Goal: Task Accomplishment & Management: Use online tool/utility

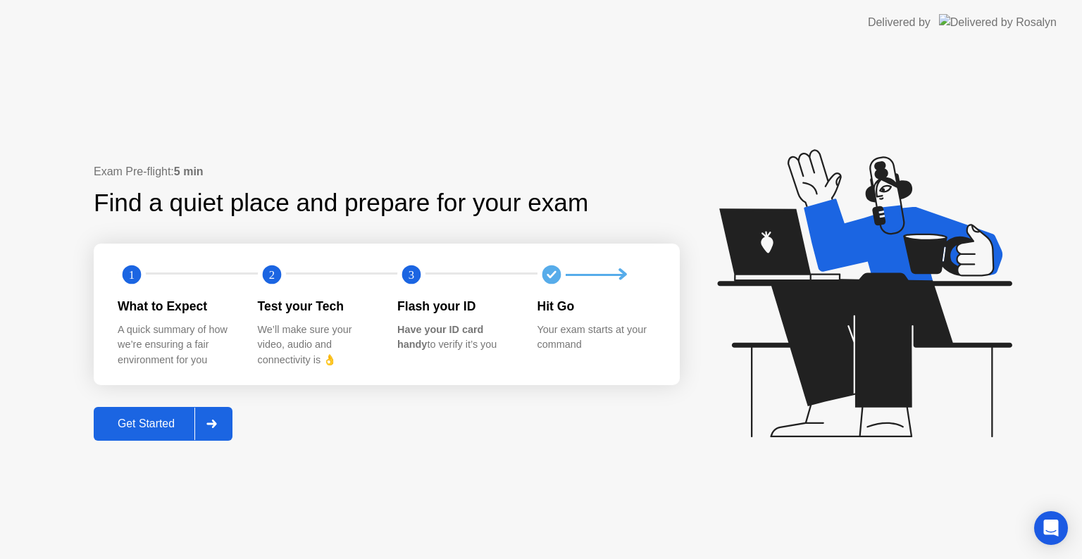
click at [189, 435] on button "Get Started" at bounding box center [163, 424] width 139 height 34
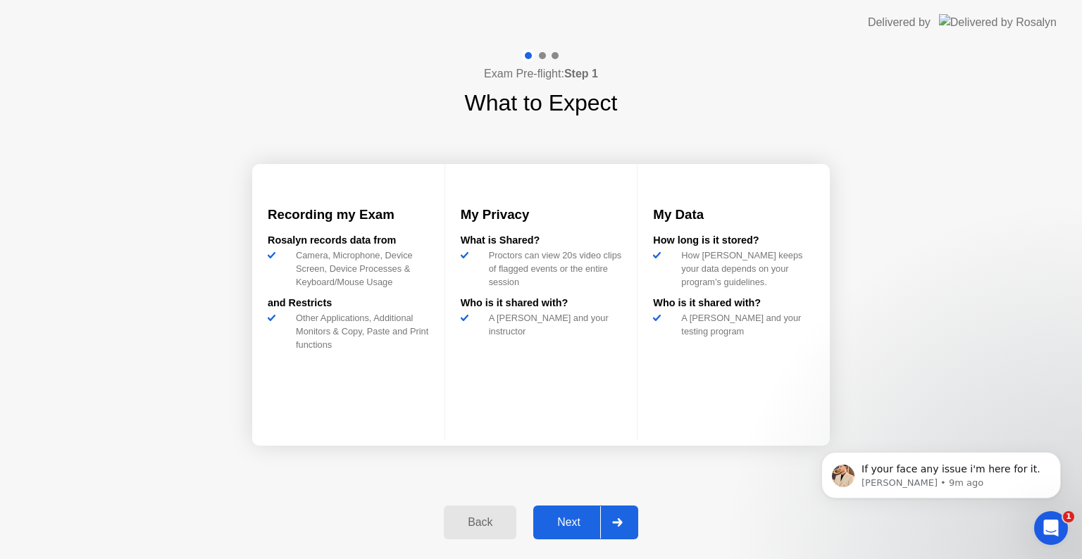
click at [589, 518] on div "Next" at bounding box center [568, 522] width 63 height 13
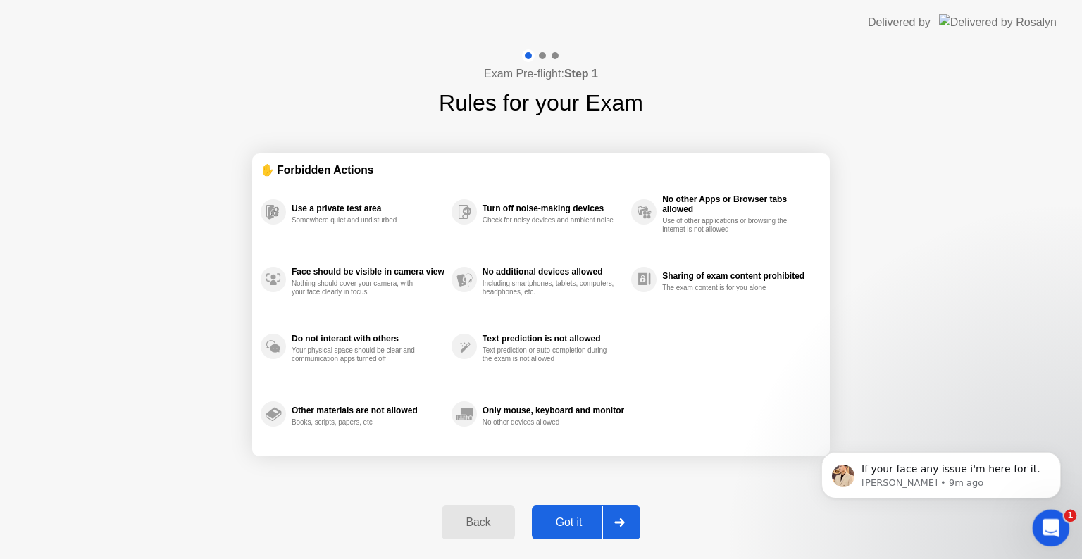
click at [1050, 521] on icon "Open Intercom Messenger" at bounding box center [1048, 526] width 23 height 23
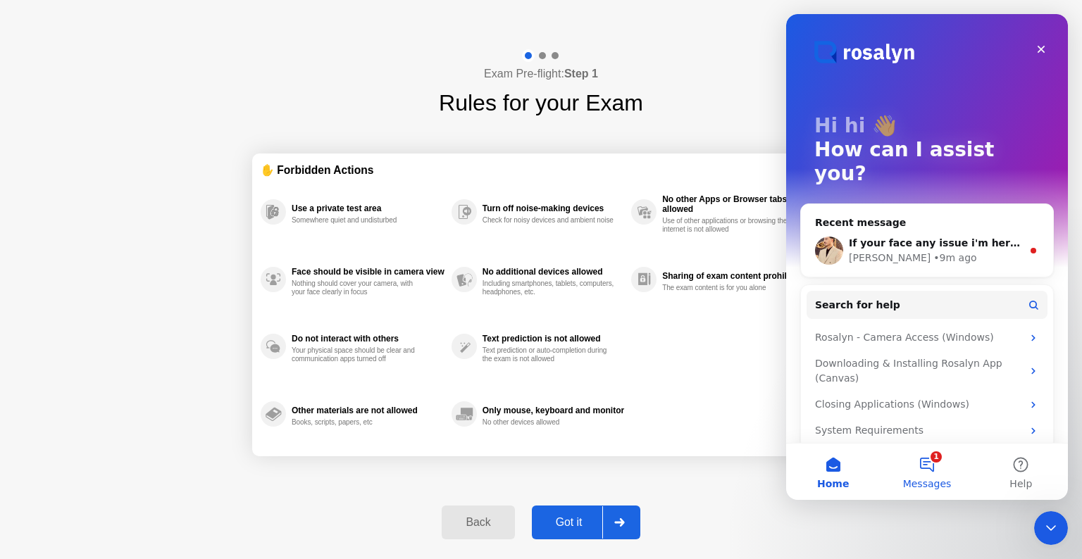
click at [932, 483] on span "Messages" at bounding box center [927, 484] width 49 height 10
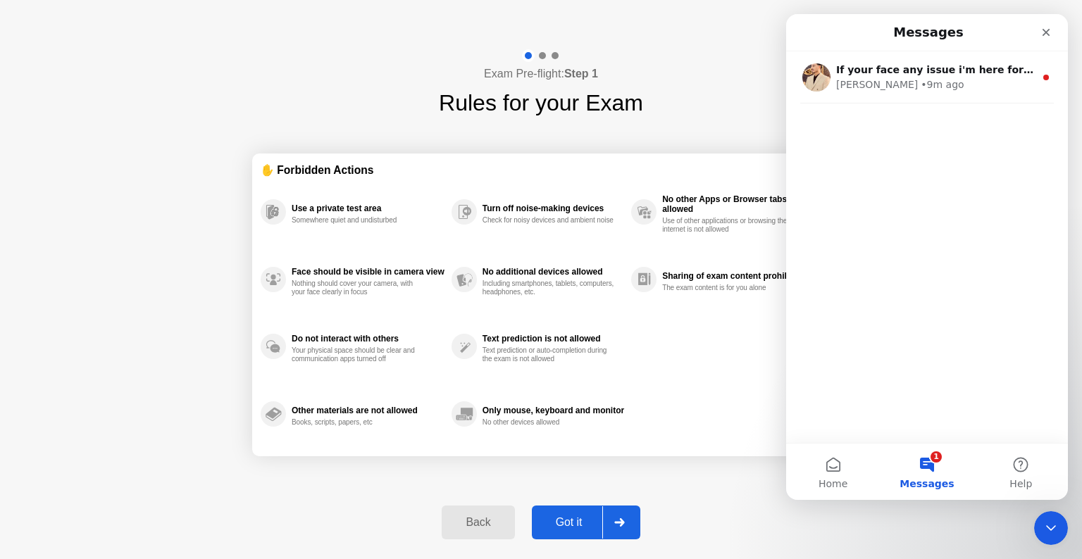
click at [728, 493] on div "Exam Pre-flight: Step 1 Rules for your Exam ✋ Forbidden Actions Use a private t…" at bounding box center [541, 302] width 1082 height 514
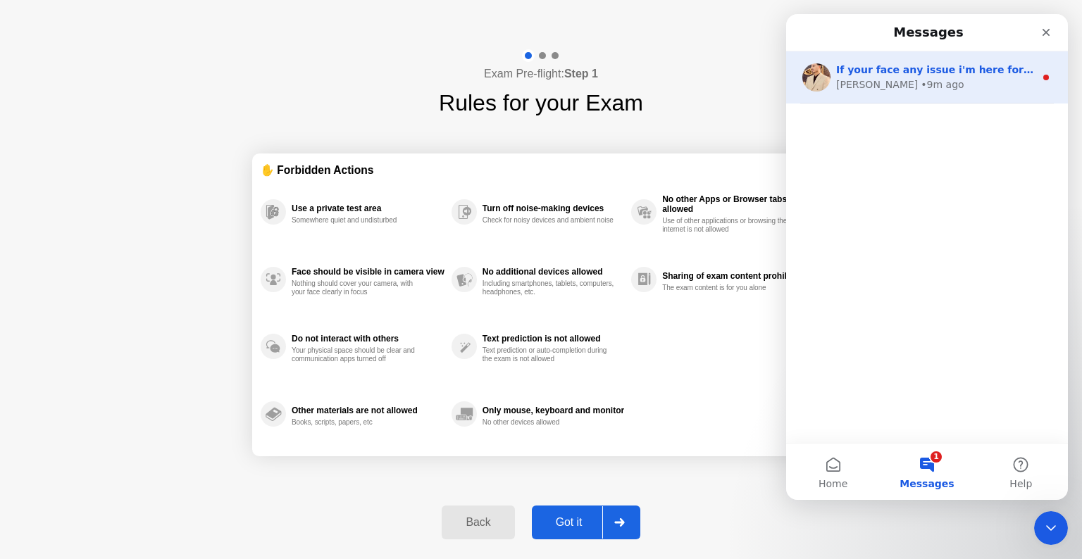
click at [915, 80] on div "[PERSON_NAME] • 9m ago" at bounding box center [935, 84] width 199 height 15
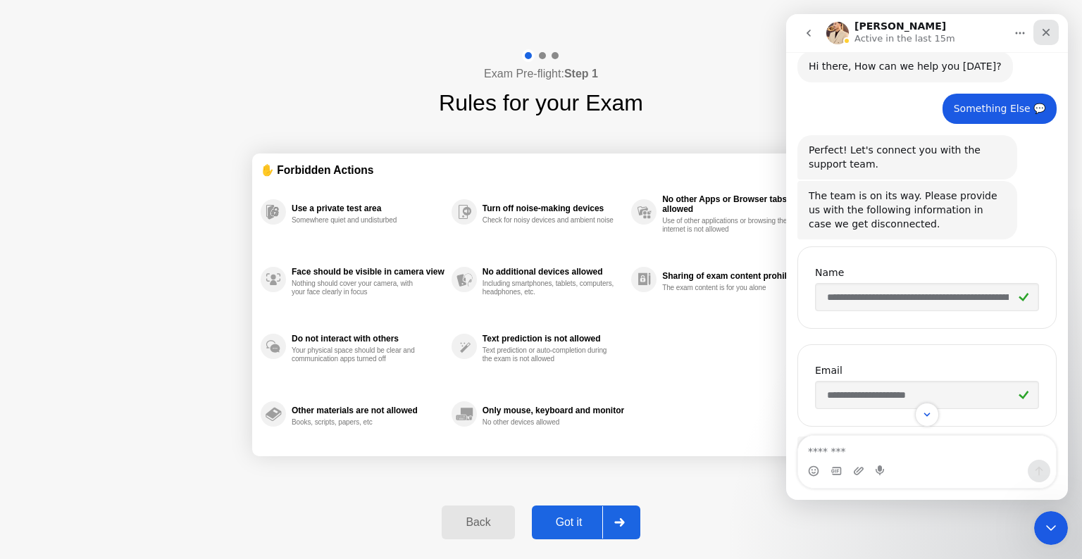
scroll to position [1, 0]
click at [1053, 30] on div "Close" at bounding box center [1045, 32] width 25 height 25
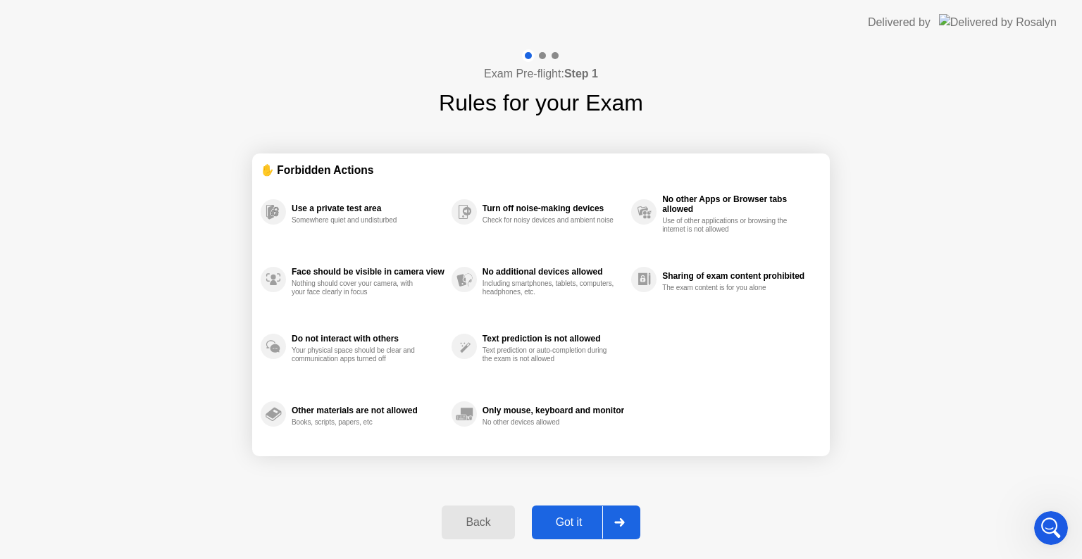
scroll to position [984, 0]
click at [580, 517] on div "Got it" at bounding box center [569, 522] width 66 height 13
select select "**********"
select select "*******"
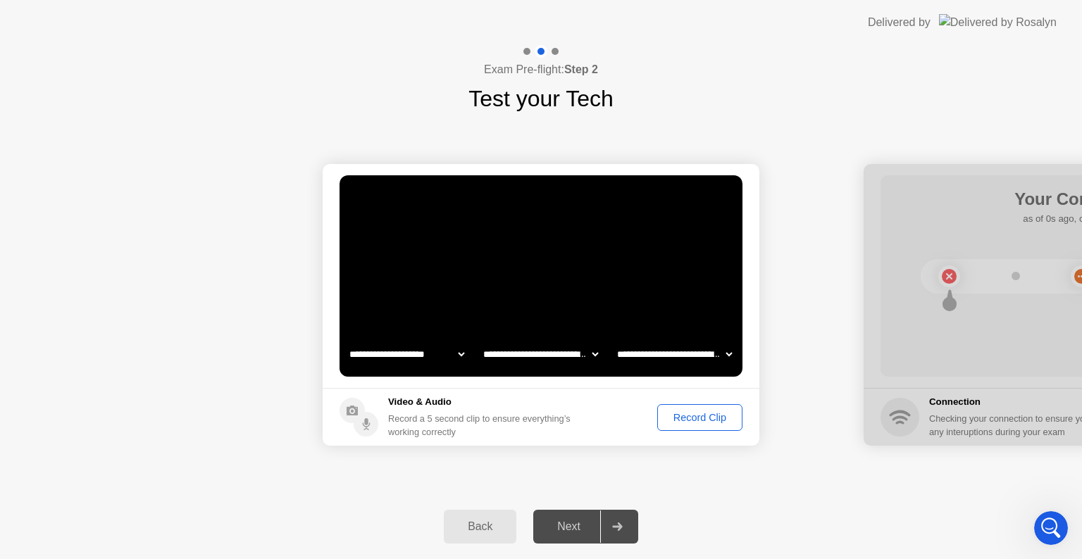
click at [687, 414] on div "Record Clip" at bounding box center [699, 417] width 75 height 11
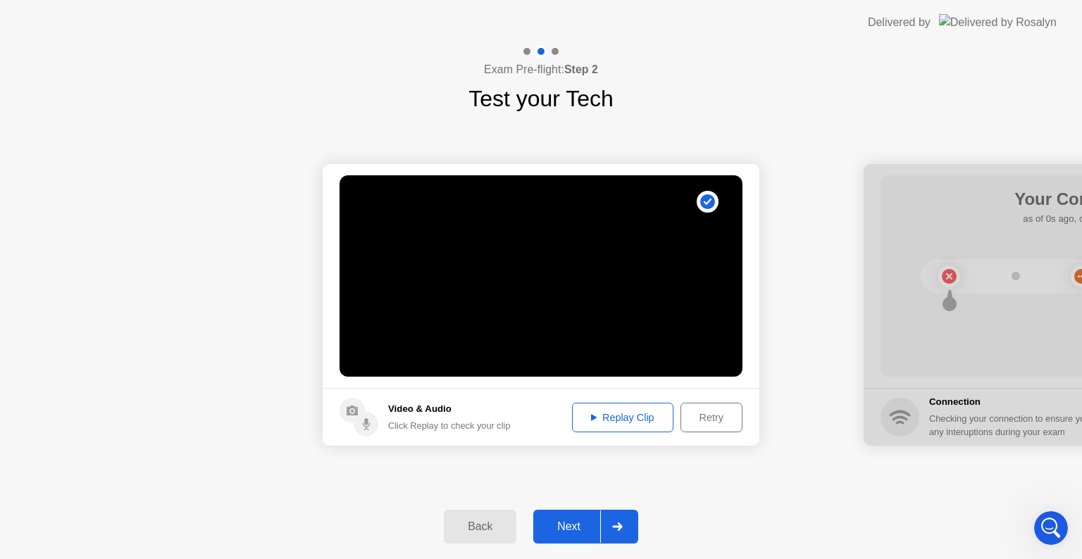
click at [622, 422] on div "Replay Clip" at bounding box center [623, 417] width 92 height 11
click at [614, 530] on div at bounding box center [617, 526] width 34 height 32
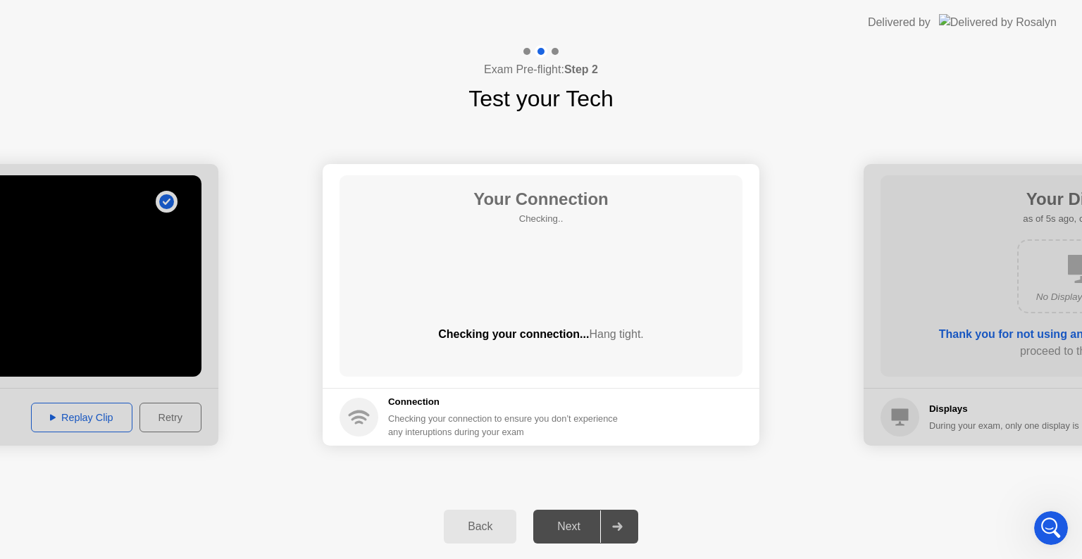
click at [614, 530] on div at bounding box center [617, 526] width 34 height 32
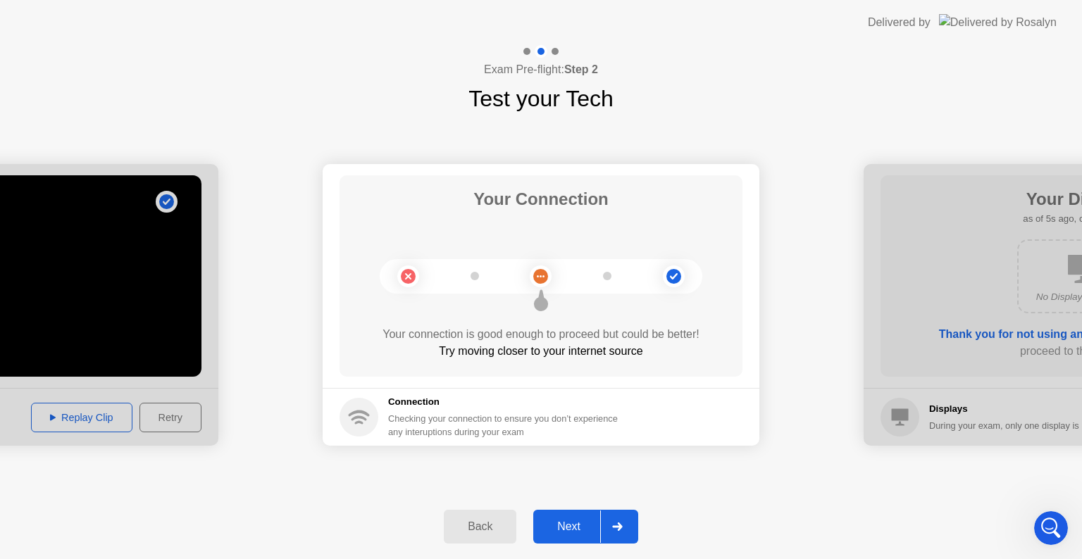
click at [628, 533] on div at bounding box center [617, 526] width 34 height 32
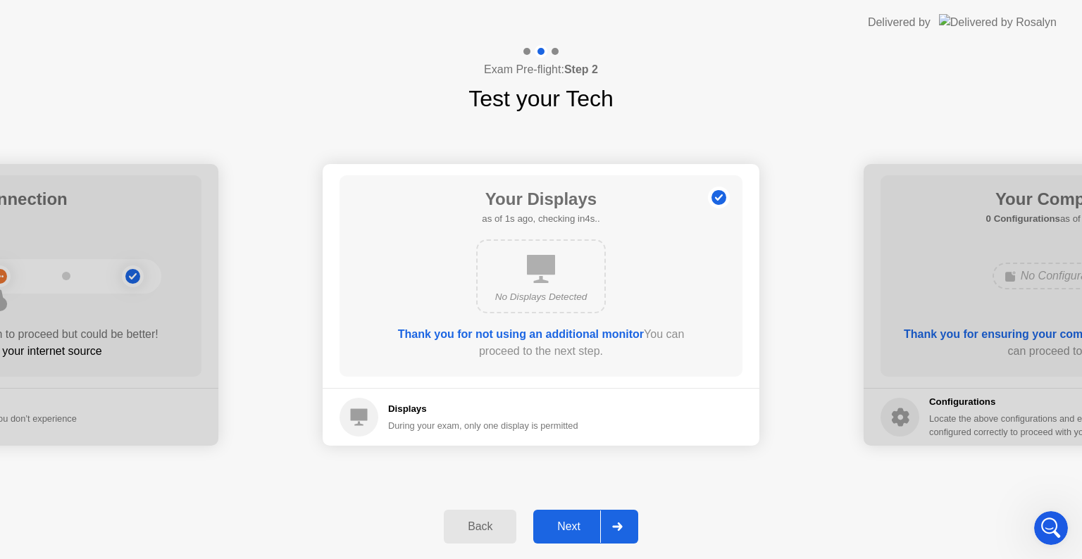
click at [628, 533] on div at bounding box center [617, 526] width 34 height 32
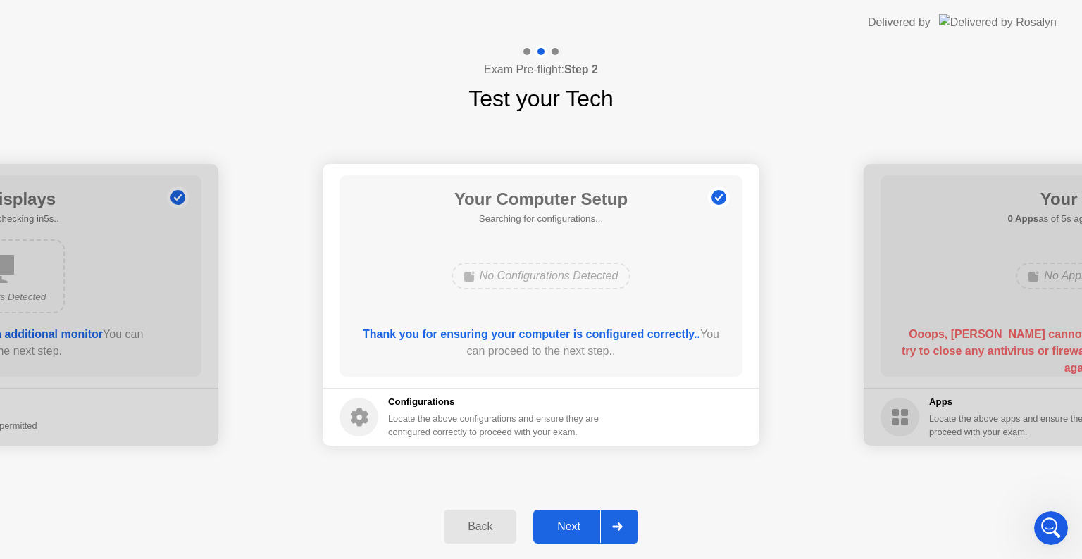
click at [628, 533] on div at bounding box center [617, 526] width 34 height 32
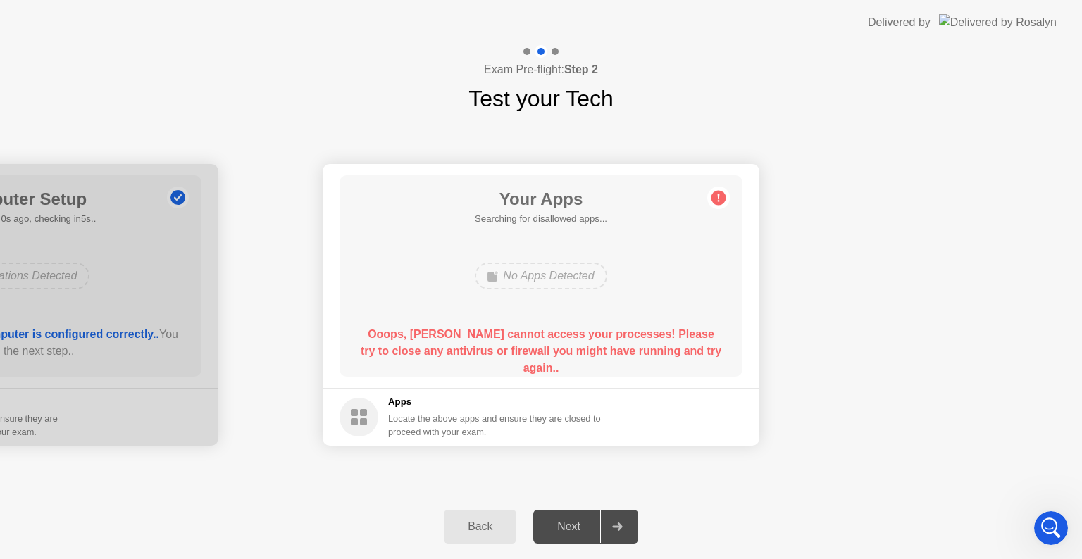
click at [628, 533] on div at bounding box center [617, 526] width 34 height 32
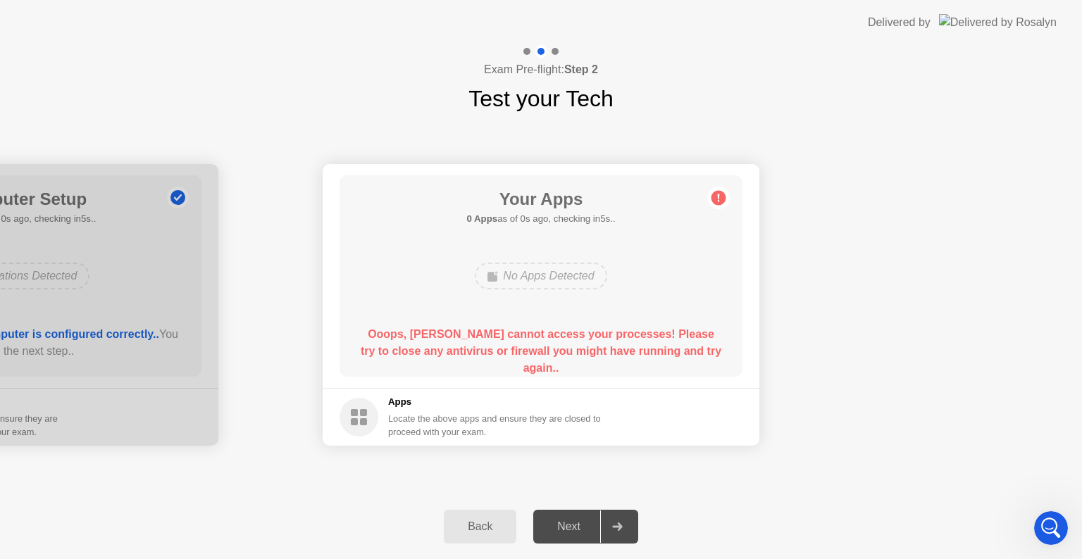
click at [628, 533] on div at bounding box center [617, 526] width 34 height 32
